Goal: Ask a question: Seek information or help from site administrators or community

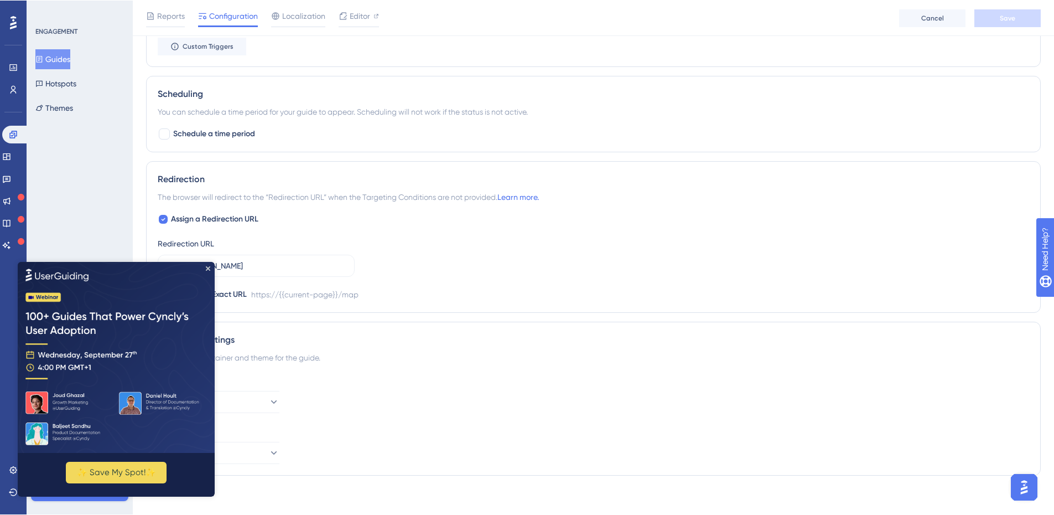
scroll to position [720, 0]
drag, startPoint x: 206, startPoint y: 267, endPoint x: 213, endPoint y: 543, distance: 276.3
click at [206, 267] on icon "Close Preview" at bounding box center [208, 268] width 4 height 4
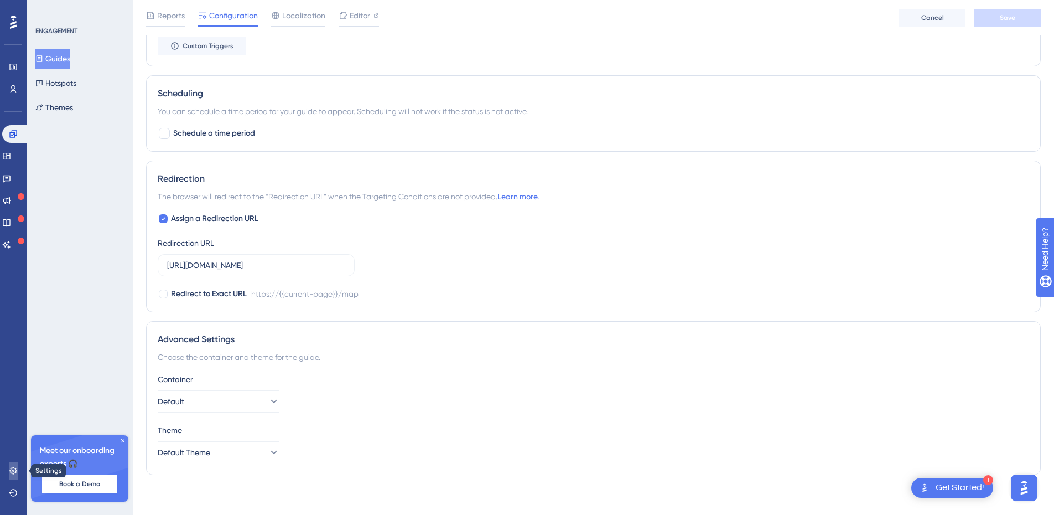
click at [14, 471] on icon at bounding box center [12, 470] width 7 height 7
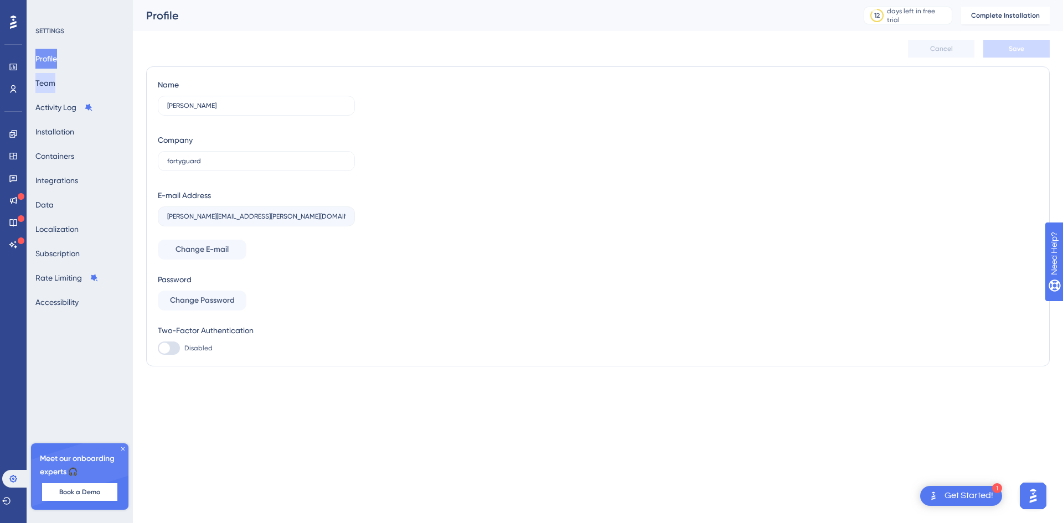
click at [55, 85] on button "Team" at bounding box center [45, 83] width 20 height 20
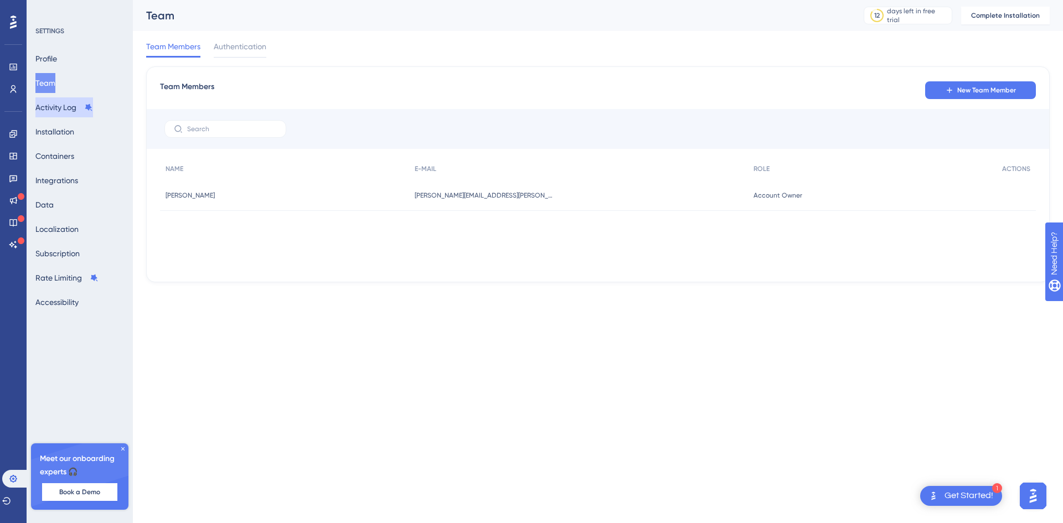
click at [61, 106] on button "Activity Log" at bounding box center [64, 107] width 58 height 20
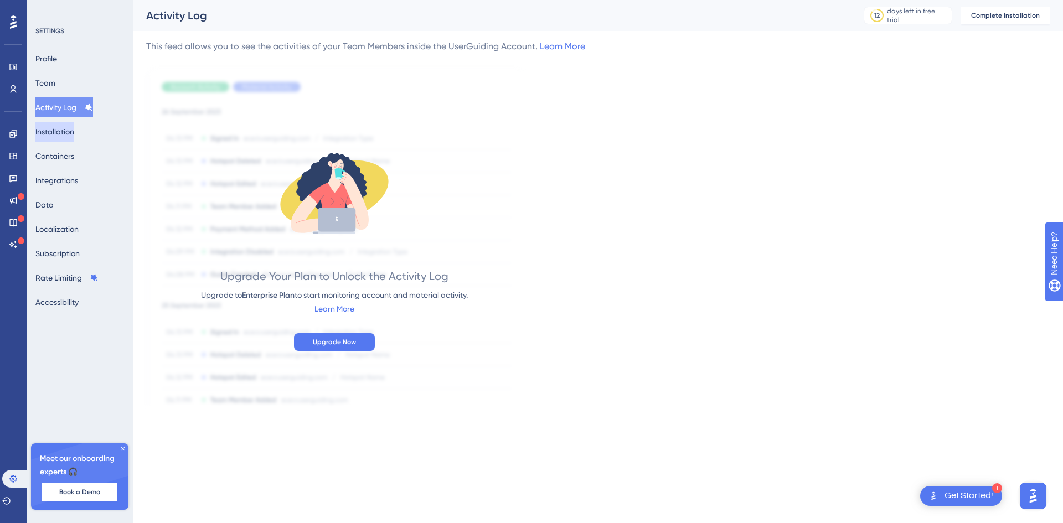
click at [63, 136] on button "Installation" at bounding box center [54, 132] width 39 height 20
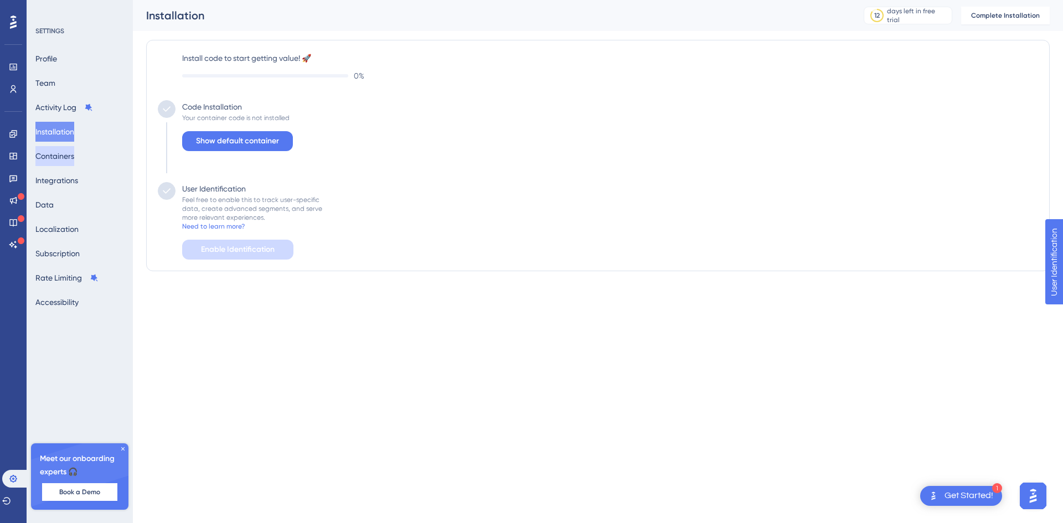
click at [59, 156] on button "Containers" at bounding box center [54, 156] width 39 height 20
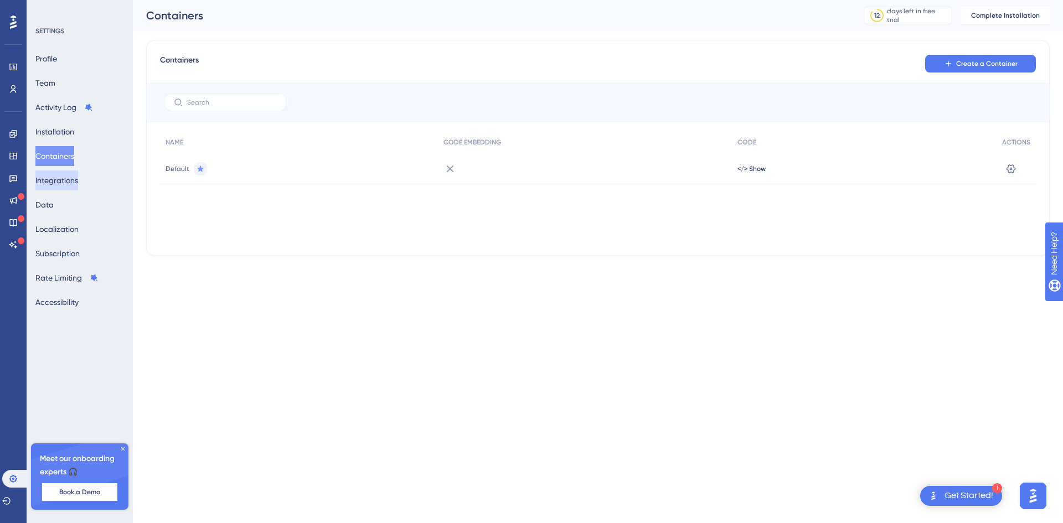
click at [60, 174] on button "Integrations" at bounding box center [56, 180] width 43 height 20
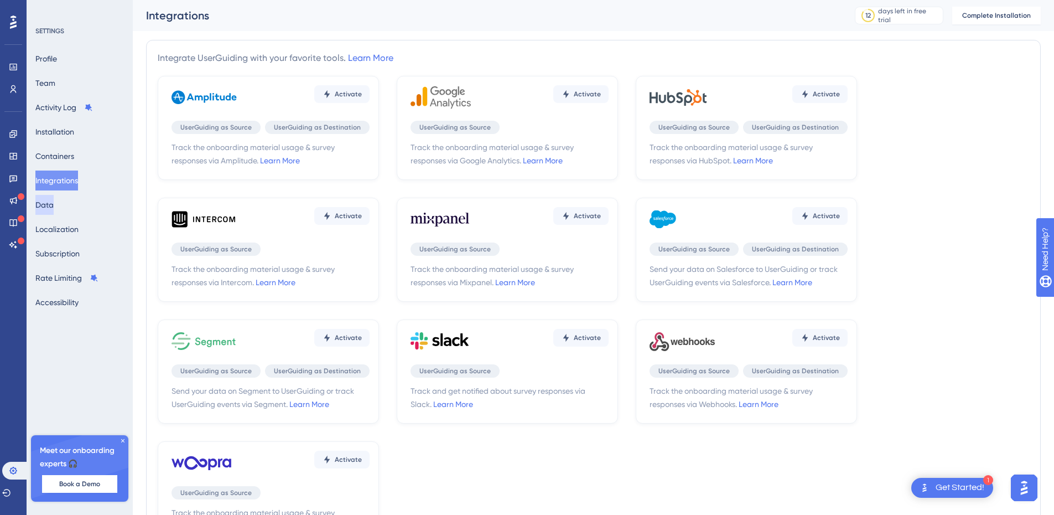
click at [46, 211] on button "Data" at bounding box center [44, 205] width 18 height 20
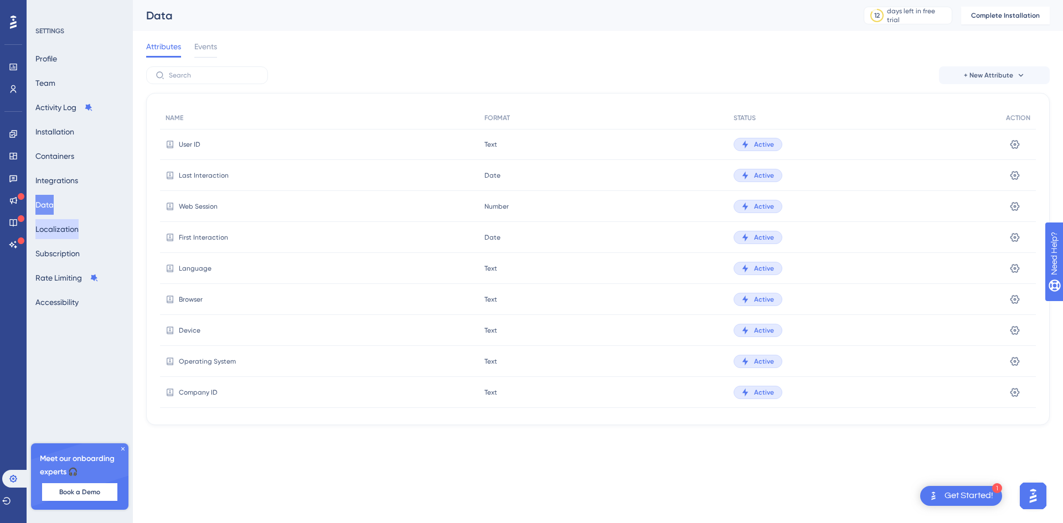
click at [60, 234] on button "Localization" at bounding box center [56, 229] width 43 height 20
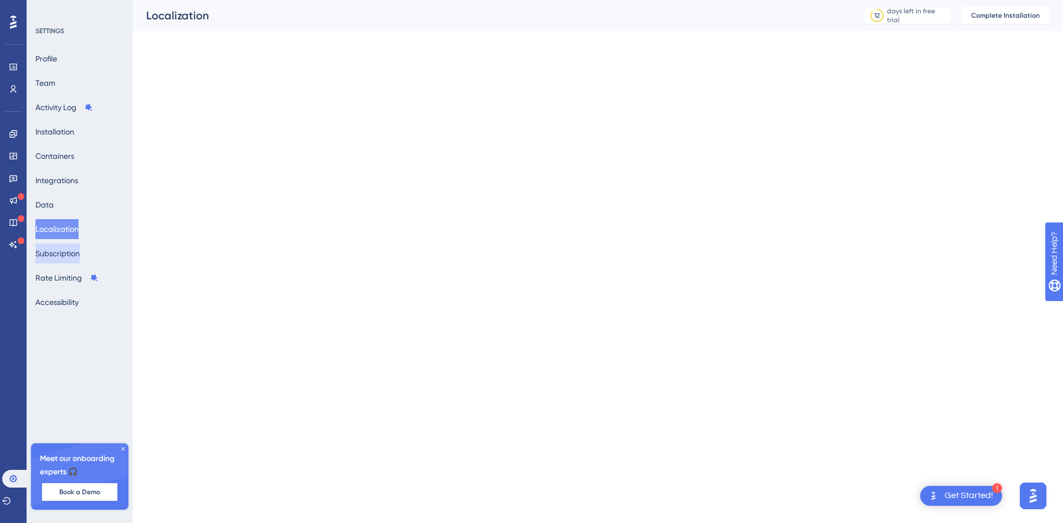
click at [60, 251] on button "Subscription" at bounding box center [57, 254] width 44 height 20
click at [64, 271] on button "Rate Limiting" at bounding box center [66, 278] width 63 height 20
click at [66, 296] on button "Accessibility" at bounding box center [56, 302] width 43 height 20
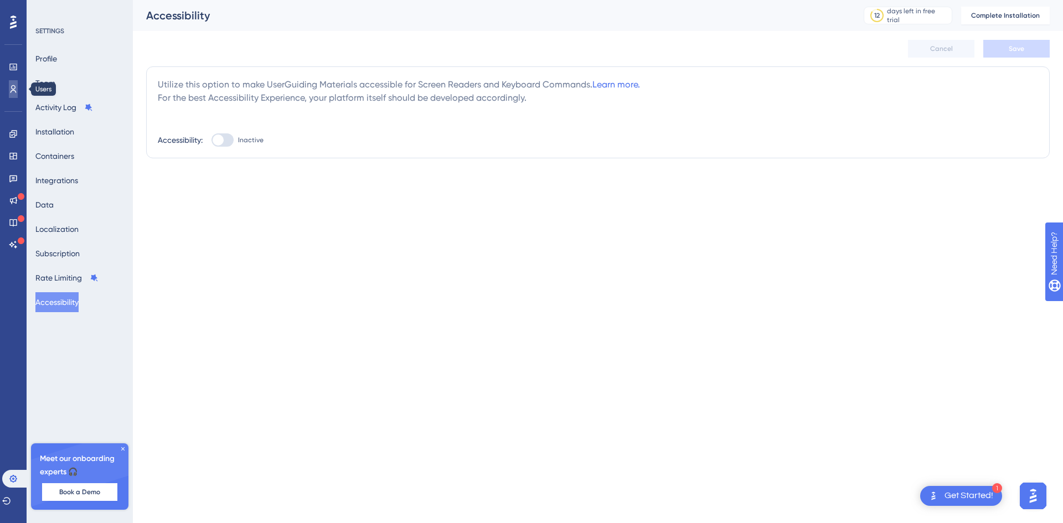
click at [12, 89] on icon at bounding box center [14, 89] width 6 height 8
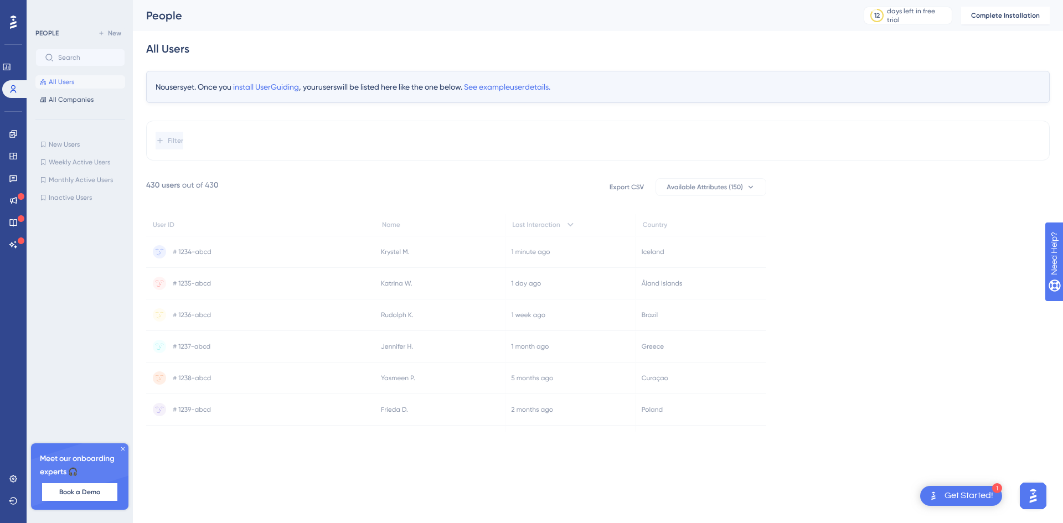
click at [9, 6] on div "Performance Users Engagement Widgets Feedback Product Updates Knowledge Base AI…" at bounding box center [13, 261] width 27 height 523
click at [16, 15] on icon at bounding box center [13, 22] width 7 height 14
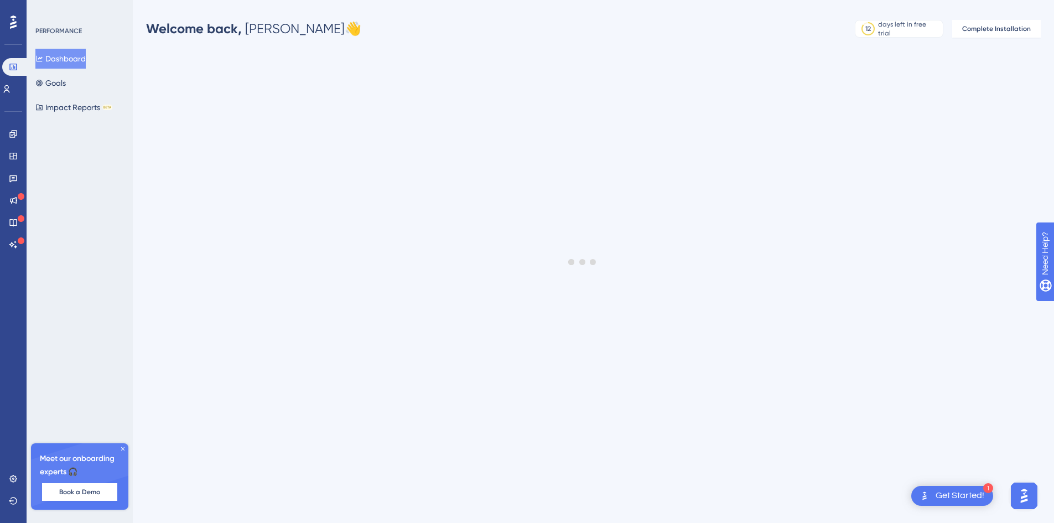
click at [123, 444] on div "Meet our onboarding experts 🎧 Book a Demo" at bounding box center [79, 476] width 97 height 66
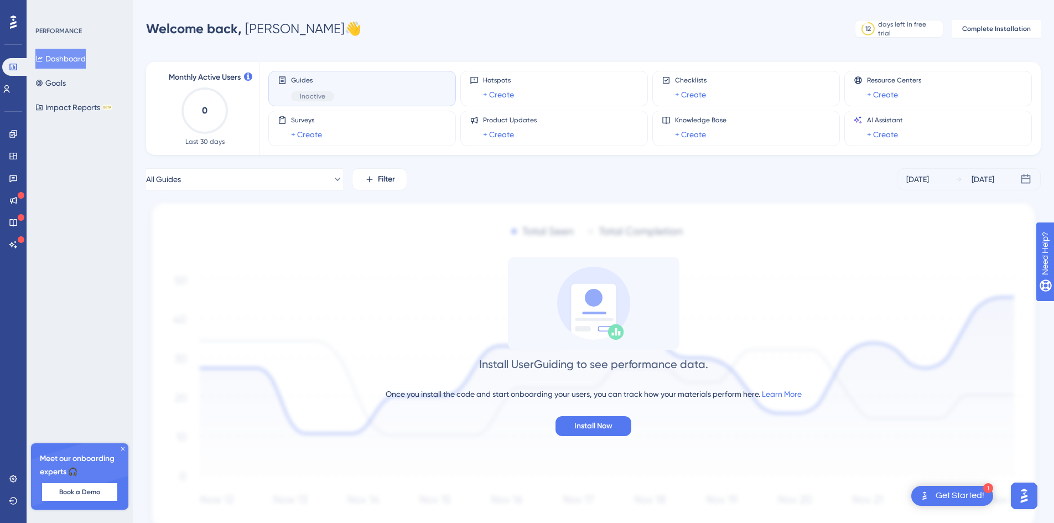
click at [122, 448] on icon at bounding box center [123, 449] width 7 height 7
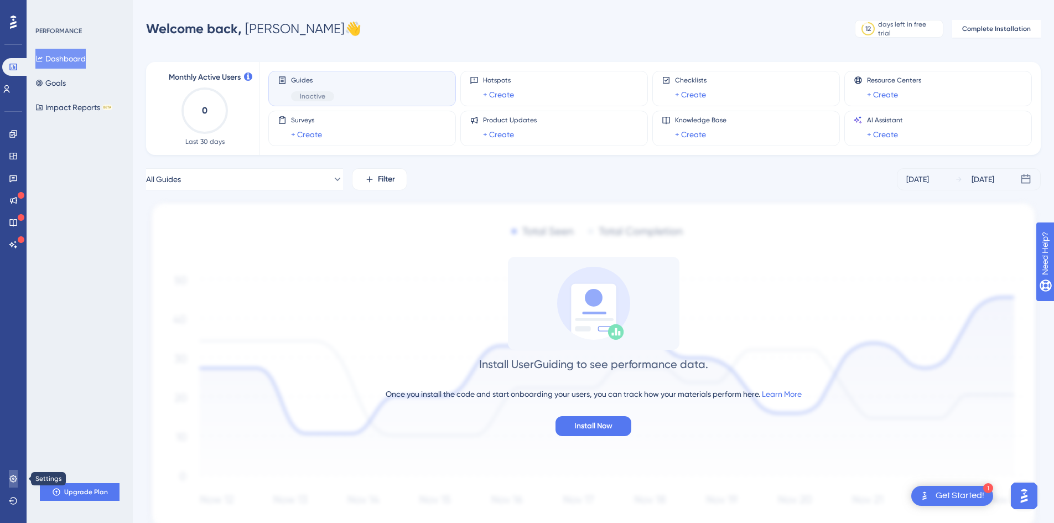
click at [14, 477] on icon at bounding box center [13, 478] width 9 height 9
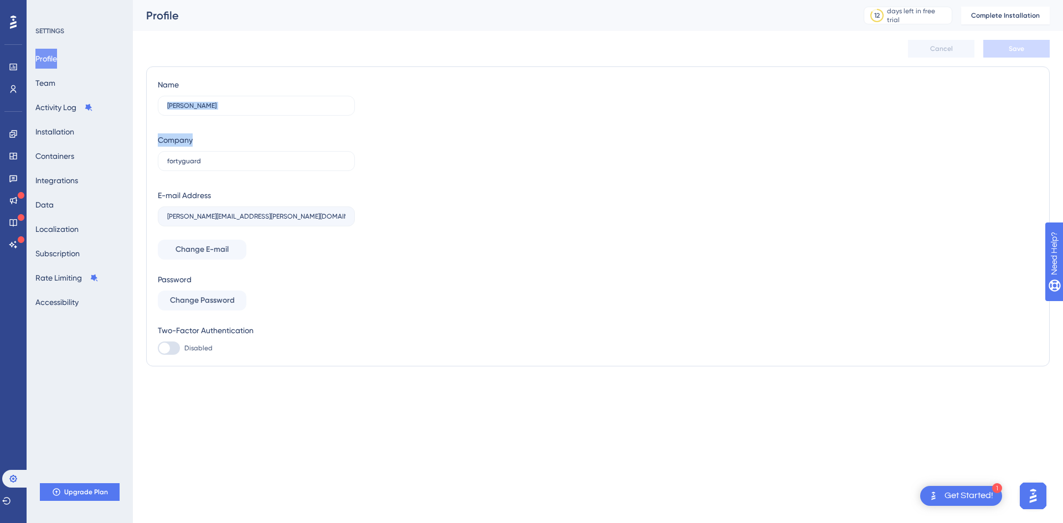
drag, startPoint x: 858, startPoint y: 111, endPoint x: 856, endPoint y: 138, distance: 27.2
click at [856, 138] on div "Name [PERSON_NAME] Company fortyguard E-mail Address [PERSON_NAME][EMAIL_ADDRES…" at bounding box center [598, 216] width 880 height 277
click at [1054, 317] on span "Need Help?" at bounding box center [1083, 310] width 60 height 19
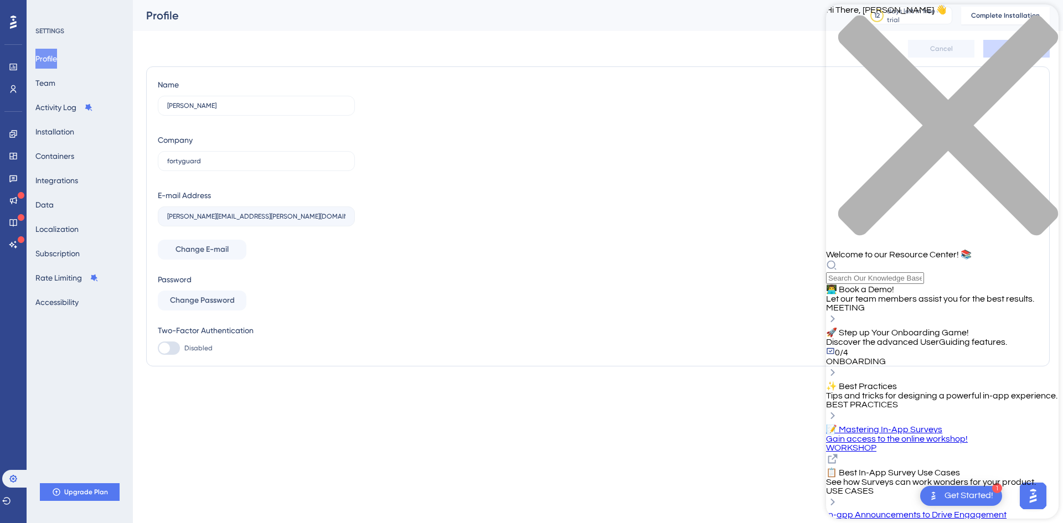
click at [755, 22] on div "Profile" at bounding box center [491, 15] width 690 height 15
click at [1042, 23] on icon "close resource center" at bounding box center [948, 125] width 220 height 220
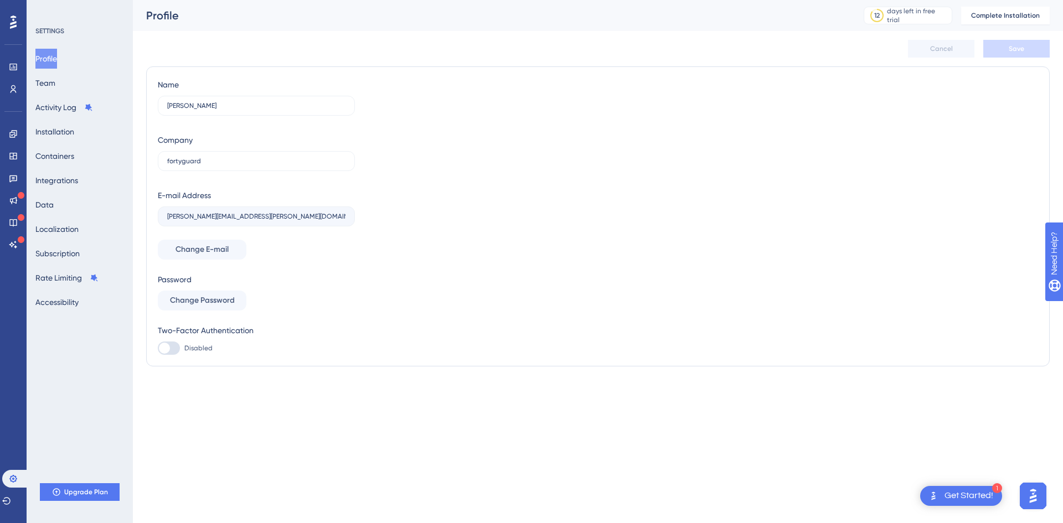
click at [1029, 490] on img "Open AI Assistant Launcher" at bounding box center [1033, 496] width 20 height 20
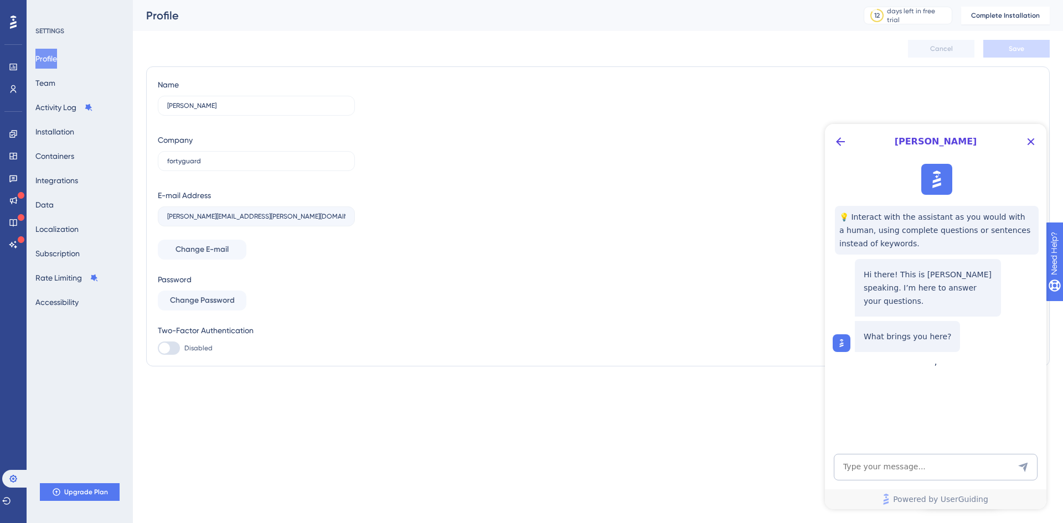
click at [918, 471] on textarea "AI Assistant Text Input" at bounding box center [936, 467] width 204 height 27
drag, startPoint x: 907, startPoint y: 466, endPoint x: 904, endPoint y: 456, distance: 9.8
click at [904, 456] on textarea "AI Assistant Text Input" at bounding box center [936, 467] width 204 height 27
type textarea "can i delete my account?"
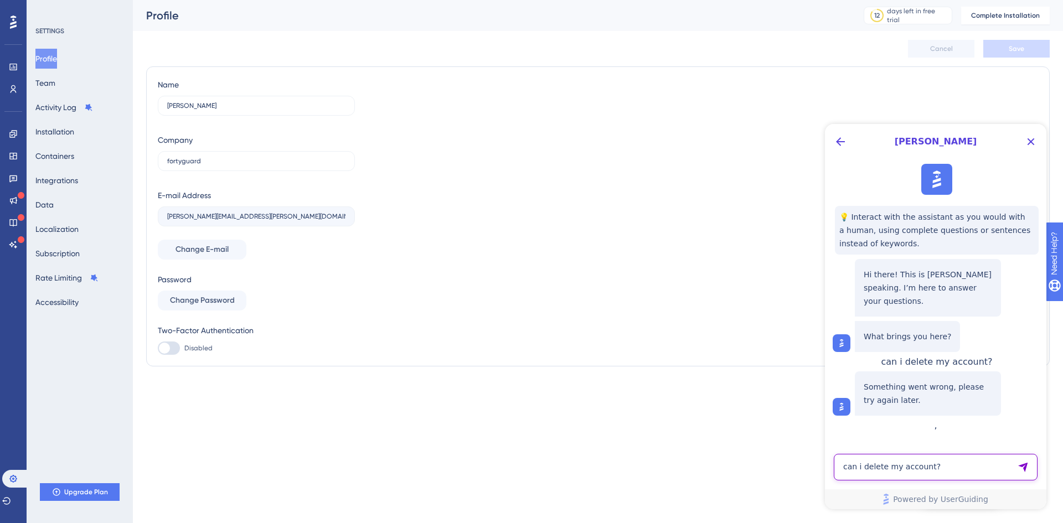
click at [901, 464] on textarea "can i delete my account?" at bounding box center [936, 467] width 204 height 27
type textarea "can i delete my account>?"
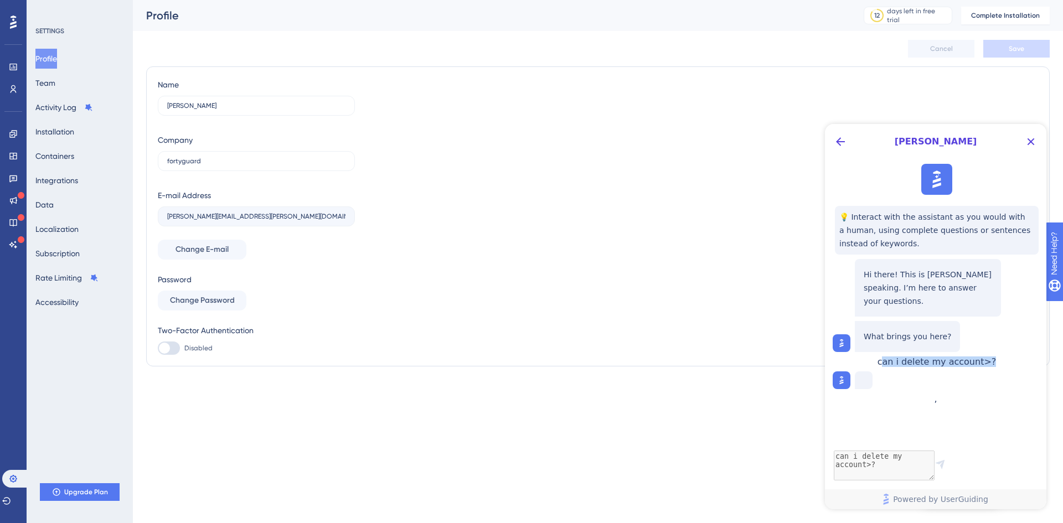
drag, startPoint x: 945, startPoint y: 361, endPoint x: 1884, endPoint y: 486, distance: 946.5
click at [1046, 362] on html "[PERSON_NAME] 💡 Interact with the assistant as you would with a human, using co…" at bounding box center [935, 316] width 221 height 385
click at [1054, 362] on div "Performance Users Engagement Widgets Feedback Product Updates Knowledge Base AI…" at bounding box center [598, 196] width 930 height 393
click at [996, 365] on div "can i delete my account>?" at bounding box center [936, 361] width 119 height 11
click at [996, 363] on div "can i delete my account>?" at bounding box center [936, 361] width 119 height 11
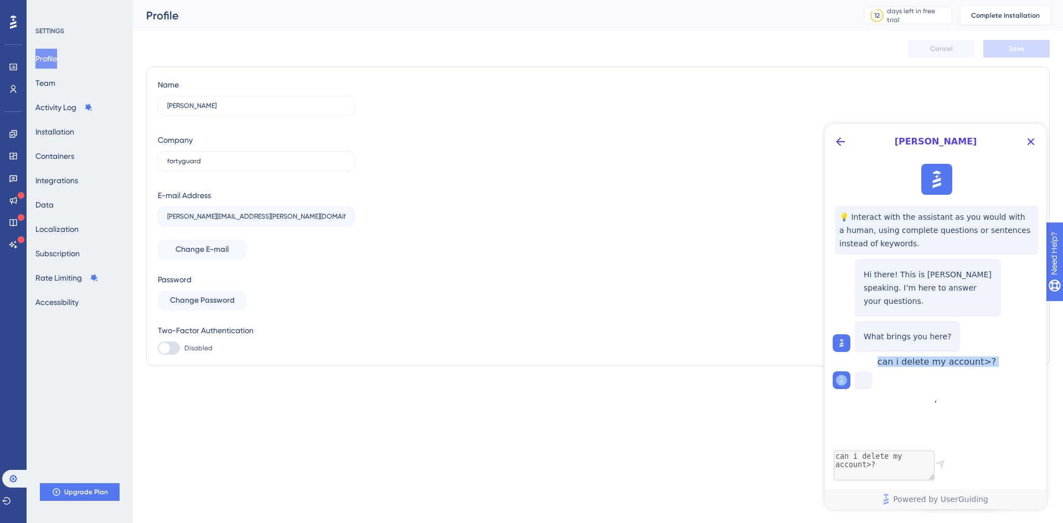
drag, startPoint x: 1033, startPoint y: 363, endPoint x: 939, endPoint y: 363, distance: 94.1
click at [939, 363] on div "can i delete my account>?" at bounding box center [936, 361] width 119 height 11
drag, startPoint x: 939, startPoint y: 363, endPoint x: 1033, endPoint y: 361, distance: 94.7
click at [996, 361] on div "can i delete my account>?" at bounding box center [936, 361] width 119 height 11
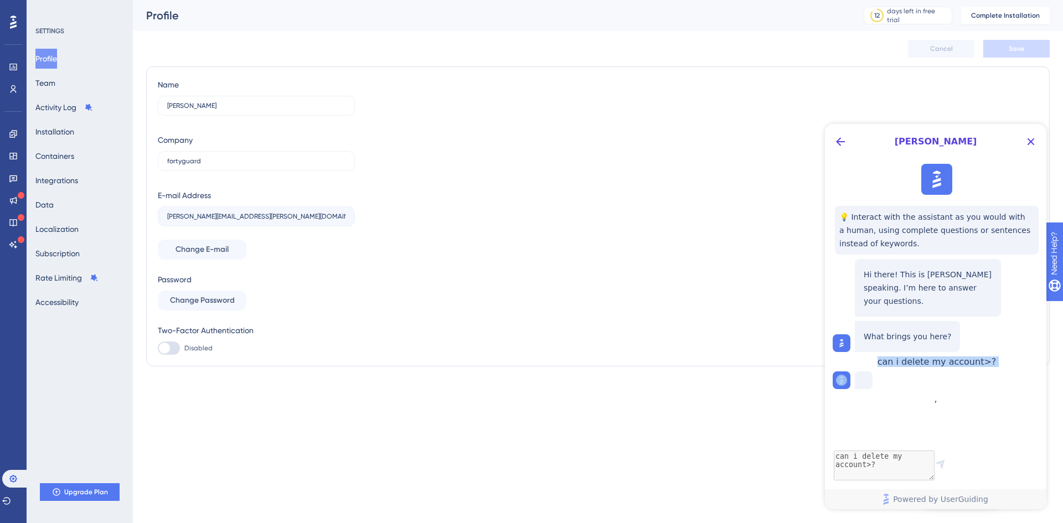
click at [996, 361] on div "can i delete my account>?" at bounding box center [936, 361] width 119 height 11
drag, startPoint x: 1033, startPoint y: 361, endPoint x: 939, endPoint y: 365, distance: 94.2
click at [939, 365] on div "can i delete my account>?" at bounding box center [936, 361] width 119 height 11
drag, startPoint x: 939, startPoint y: 365, endPoint x: 1037, endPoint y: 365, distance: 97.4
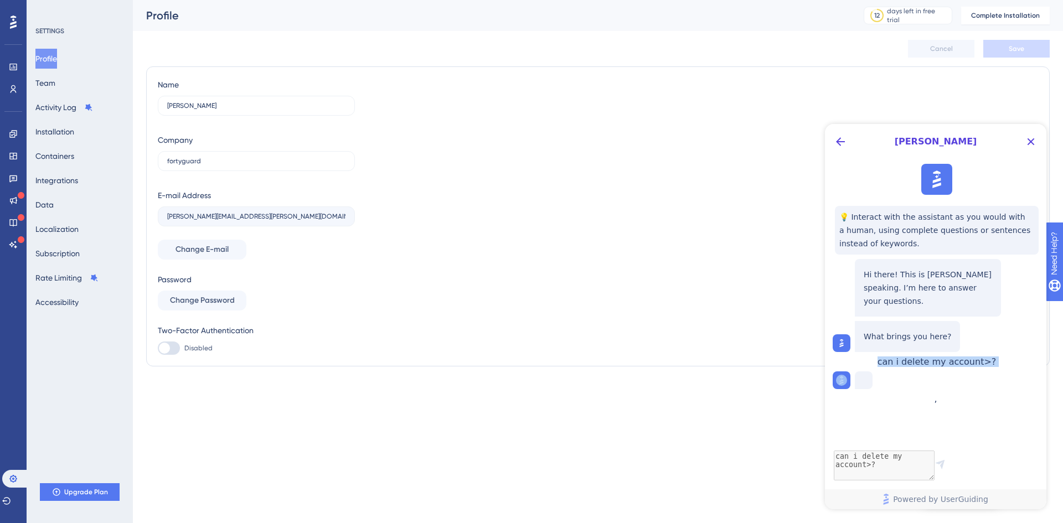
click at [996, 365] on div "can i delete my account>?" at bounding box center [936, 361] width 119 height 11
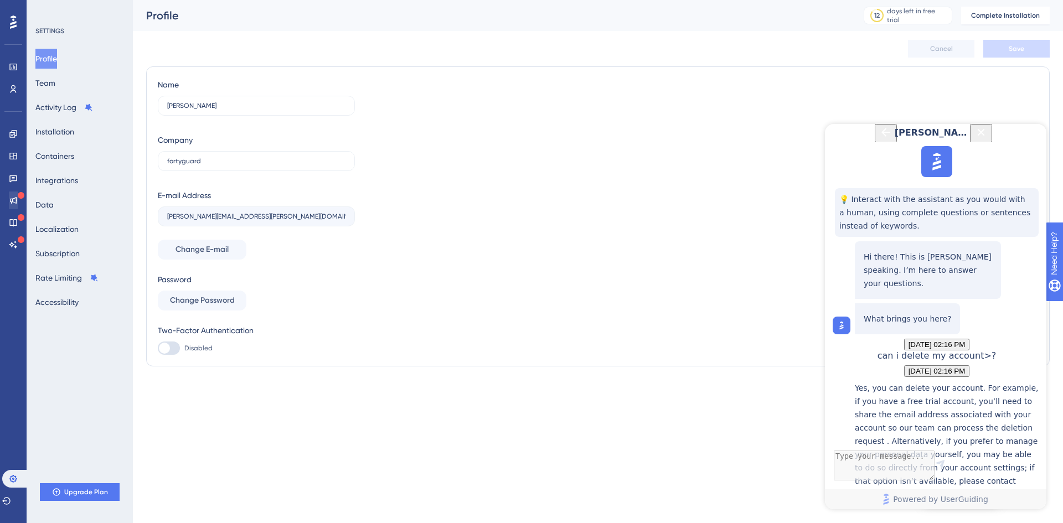
scroll to position [187, 0]
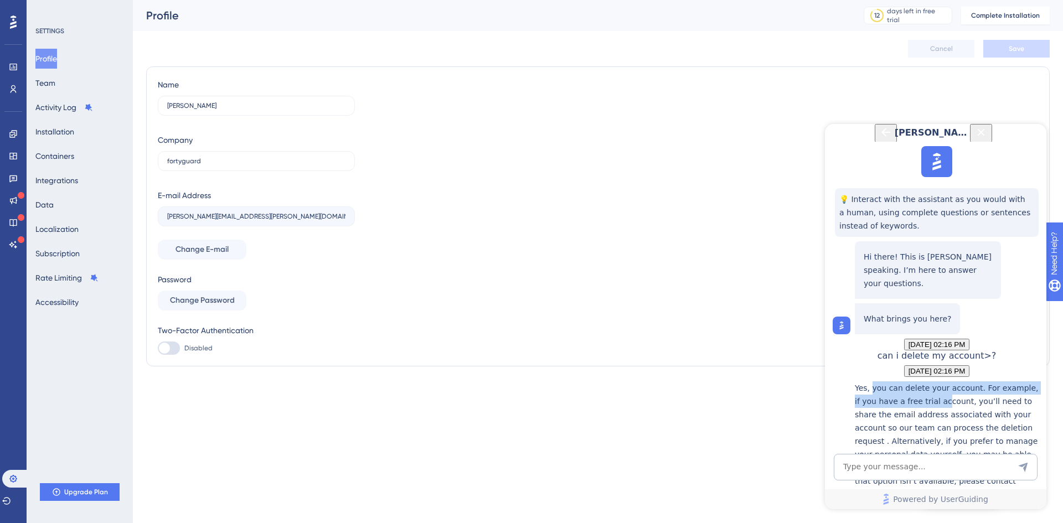
drag, startPoint x: 878, startPoint y: 261, endPoint x: 947, endPoint y: 275, distance: 69.6
click at [947, 381] on p "Yes, you can delete your account. For example, if you have a free trial account…" at bounding box center [948, 441] width 186 height 120
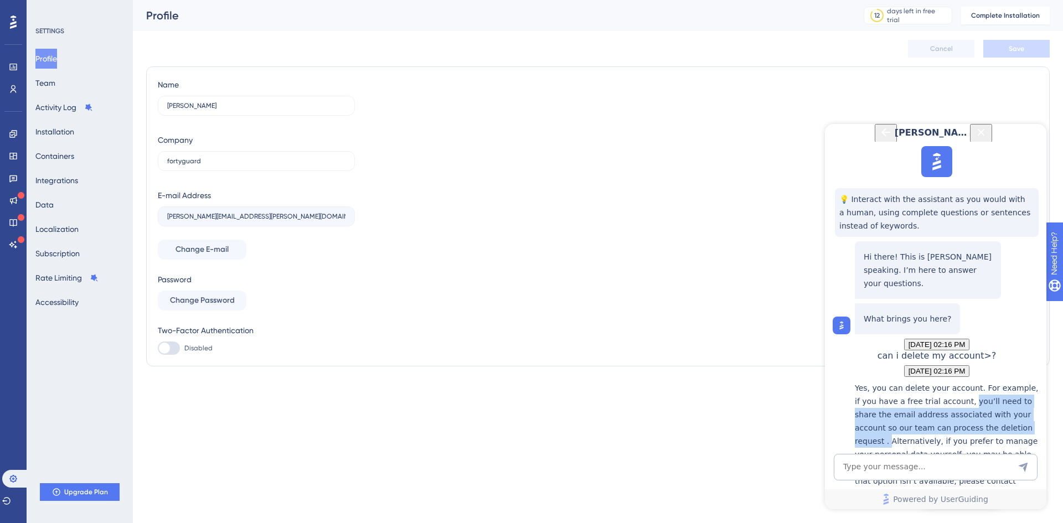
drag, startPoint x: 970, startPoint y: 277, endPoint x: 895, endPoint y: 317, distance: 85.7
click at [895, 381] on p "Yes, you can delete your account. For example, if you have a free trial account…" at bounding box center [948, 441] width 186 height 120
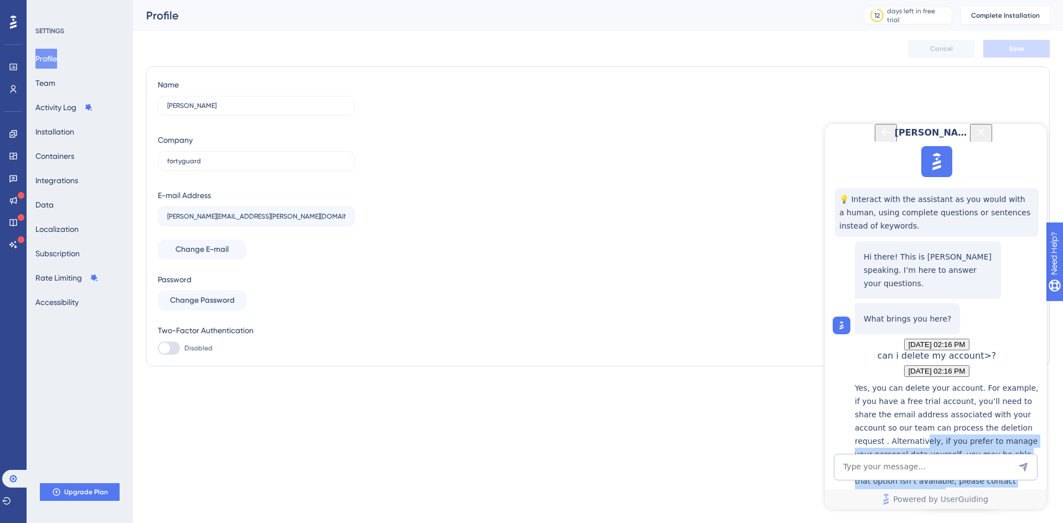
drag, startPoint x: 929, startPoint y: 317, endPoint x: 960, endPoint y: 365, distance: 57.0
click at [960, 381] on p "Yes, you can delete your account. For example, if you have a free trial account…" at bounding box center [948, 441] width 186 height 120
click at [913, 474] on textarea "AI Assistant Text Input" at bounding box center [936, 467] width 204 height 27
click at [844, 513] on img at bounding box center [841, 526] width 11 height 11
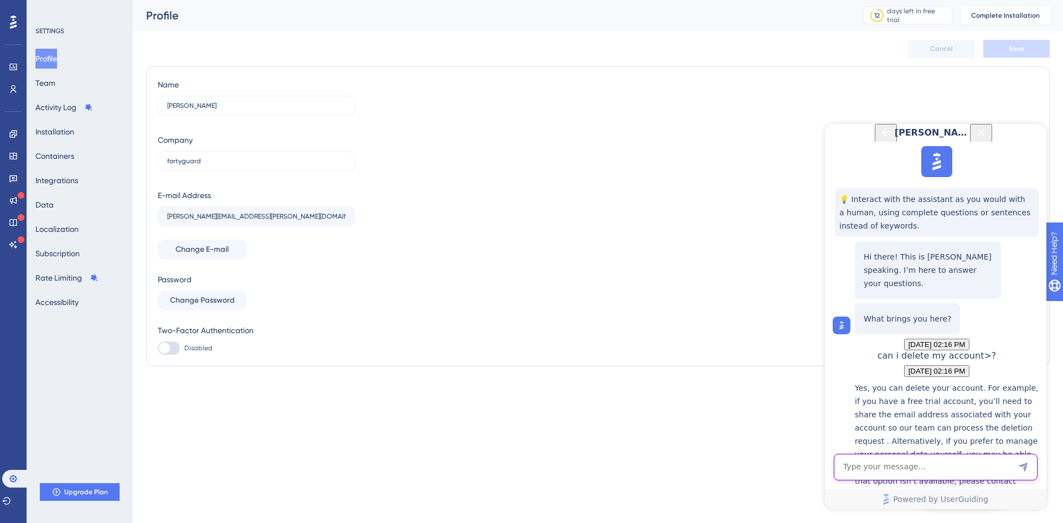
click at [903, 461] on textarea "AI Assistant Text Input" at bounding box center [936, 467] width 204 height 27
type textarea "yes i want to delete my account how can i do it right now?"
drag, startPoint x: 879, startPoint y: 351, endPoint x: 972, endPoint y: 397, distance: 104.0
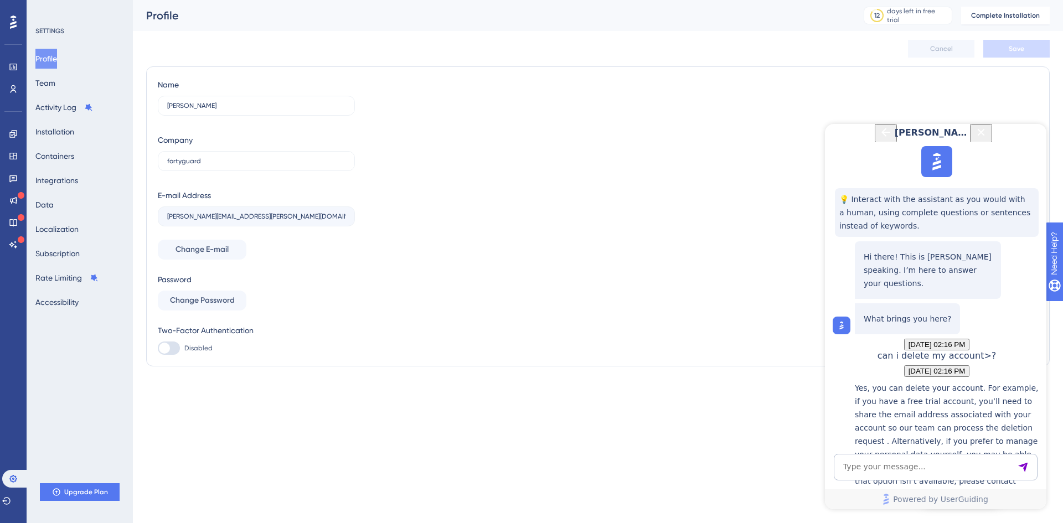
click at [917, 476] on textarea "AI Assistant Text Input" at bounding box center [936, 467] width 204 height 27
type textarea "[PERSON_NAME][EMAIL_ADDRESS][PERSON_NAME][DOMAIN_NAME]"
drag, startPoint x: 975, startPoint y: 348, endPoint x: 921, endPoint y: 376, distance: 60.9
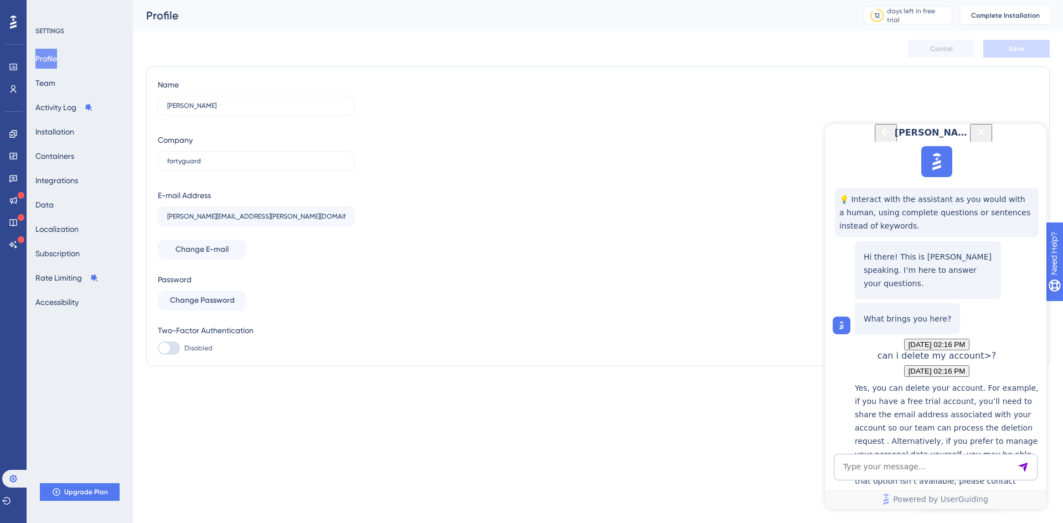
drag, startPoint x: 931, startPoint y: 377, endPoint x: 895, endPoint y: 402, distance: 44.5
click at [917, 471] on textarea "AI Assistant Text Input" at bounding box center [936, 467] width 204 height 27
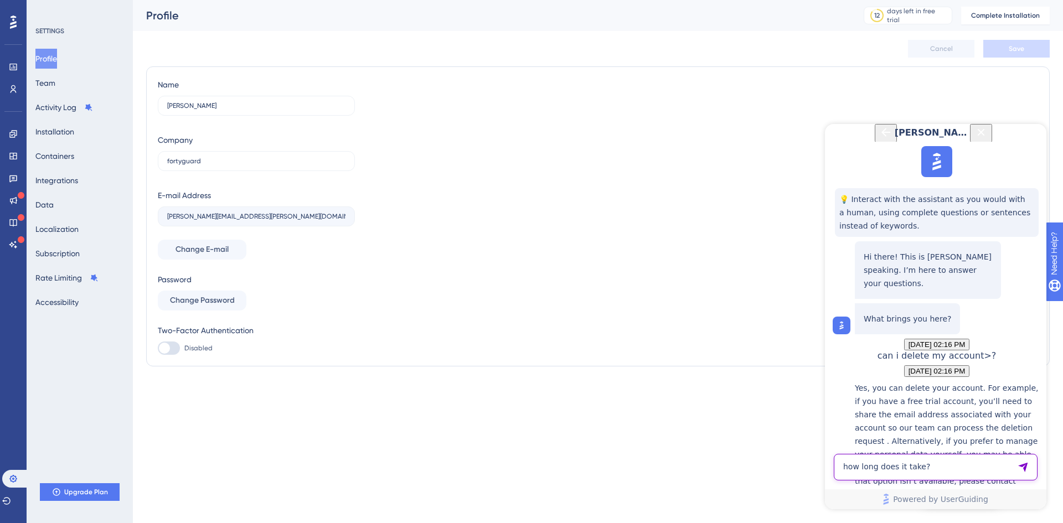
type textarea "how long does it take?"
drag, startPoint x: 865, startPoint y: 337, endPoint x: 960, endPoint y: 406, distance: 117.7
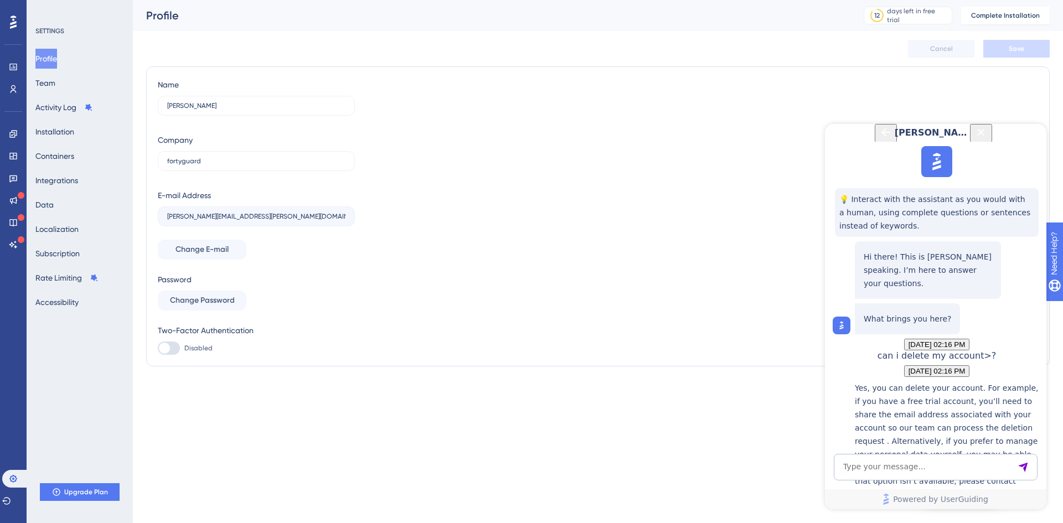
click at [988, 139] on icon "Close Button" at bounding box center [980, 132] width 13 height 13
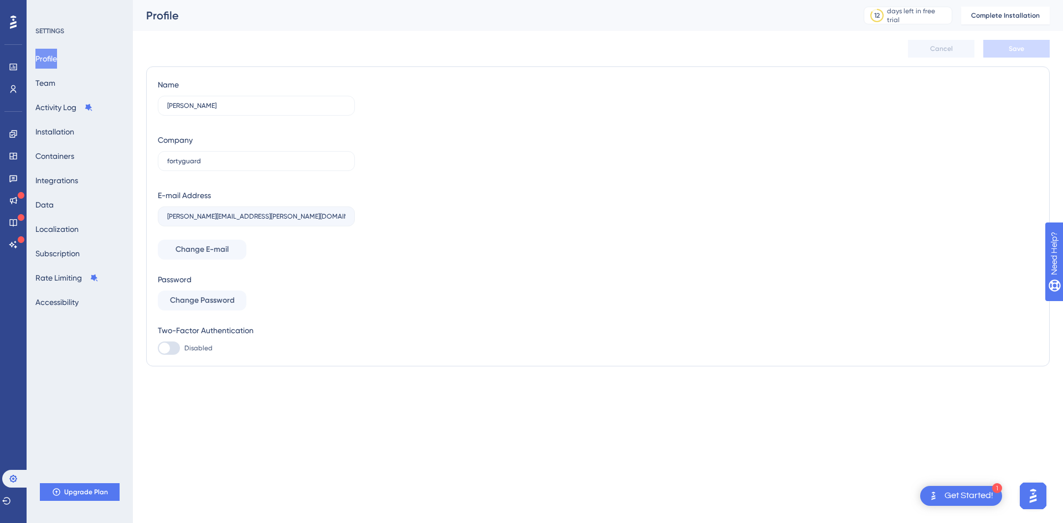
scroll to position [0, 0]
